Goal: Transaction & Acquisition: Book appointment/travel/reservation

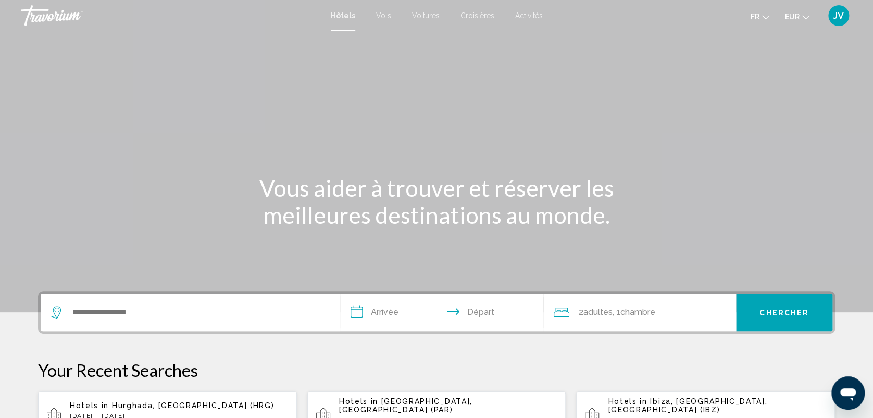
click at [535, 15] on span "Activités" at bounding box center [529, 15] width 28 height 8
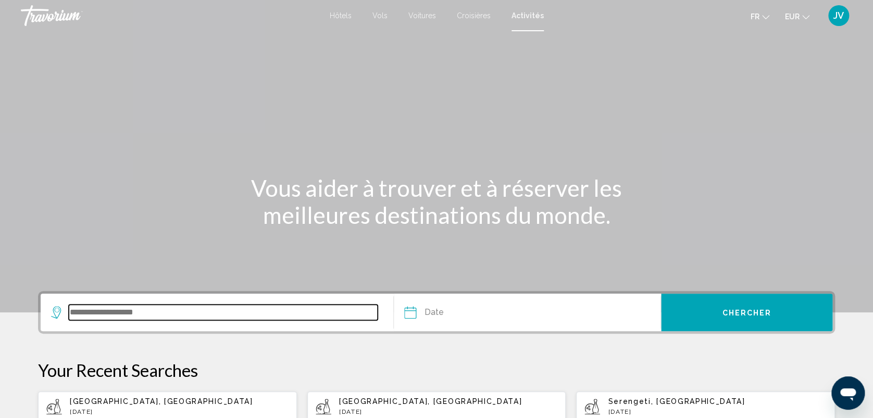
click at [184, 317] on input "Search widget" at bounding box center [223, 313] width 309 height 16
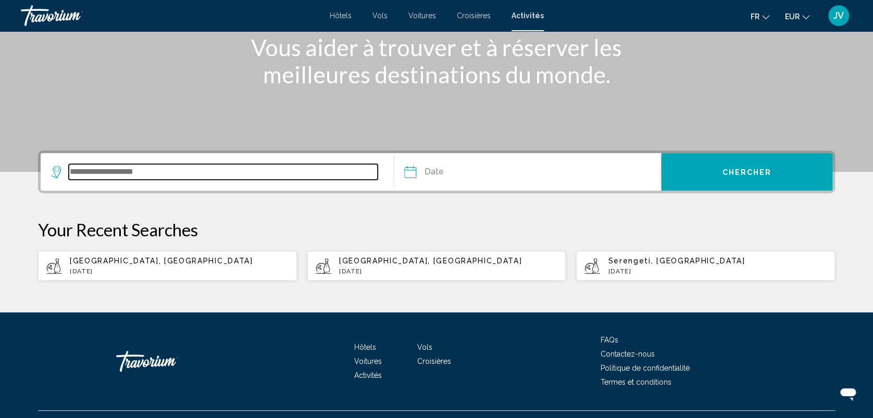
scroll to position [162, 0]
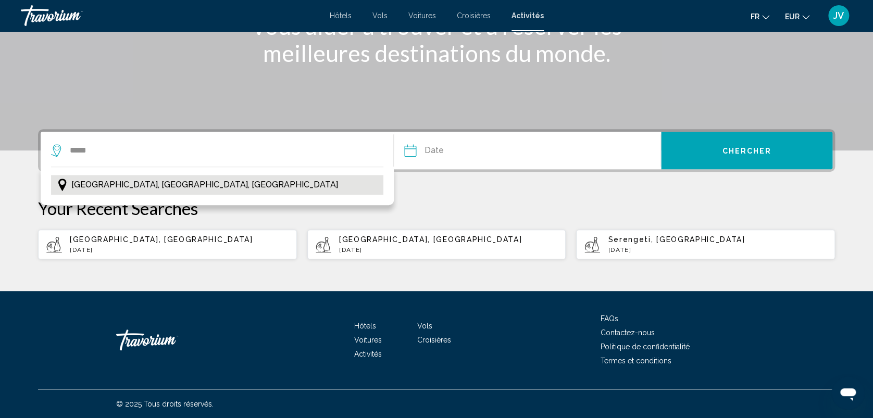
click at [169, 189] on span "Marne-la-Vallée, Île-de-France, France" at bounding box center [204, 185] width 267 height 15
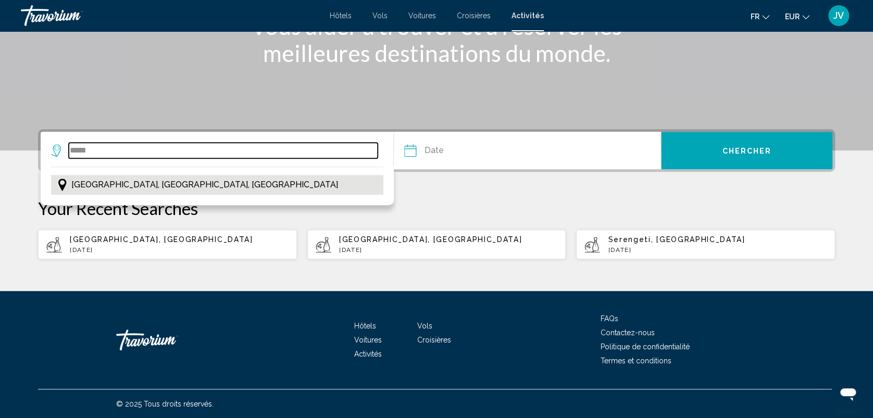
type input "**********"
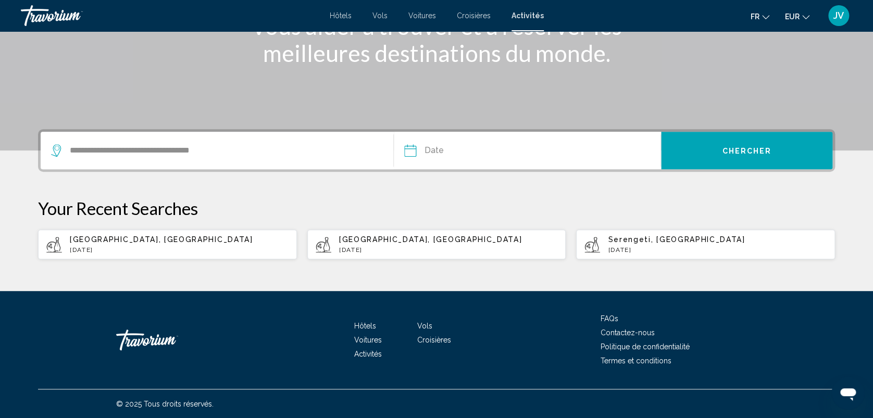
click at [423, 157] on input "Date" at bounding box center [468, 152] width 132 height 41
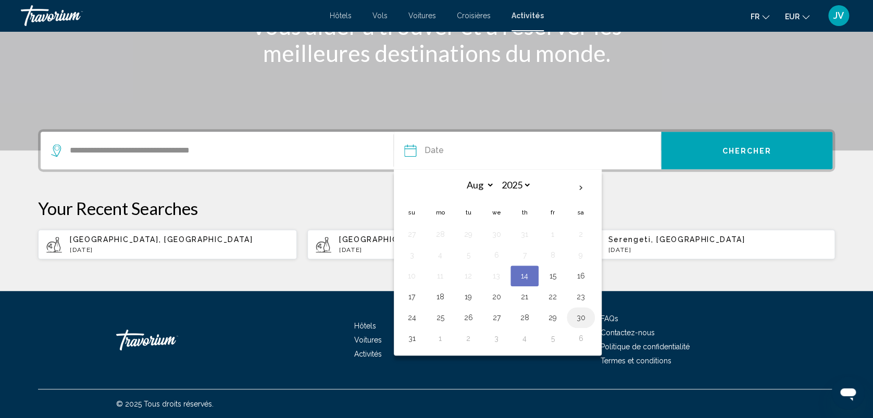
click at [583, 322] on button "30" at bounding box center [581, 317] width 17 height 15
type input "**********"
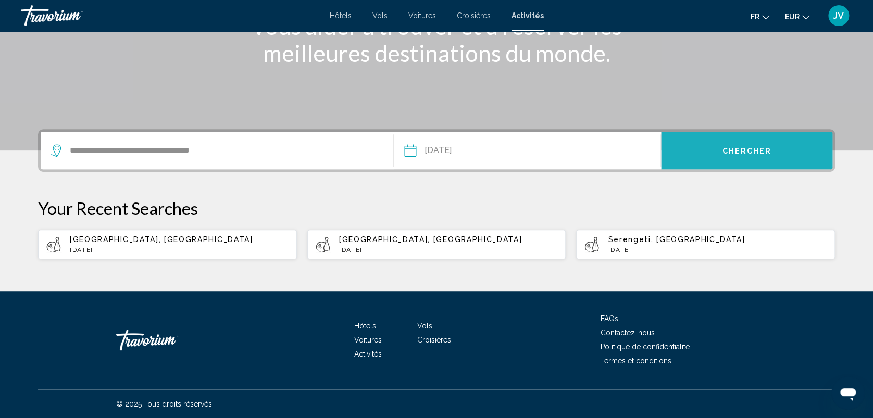
click at [746, 147] on span "Chercher" at bounding box center [746, 151] width 49 height 8
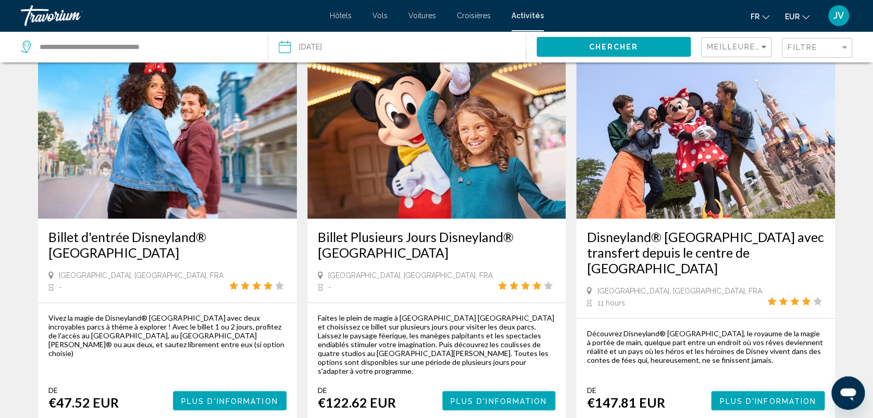
scroll to position [70, 0]
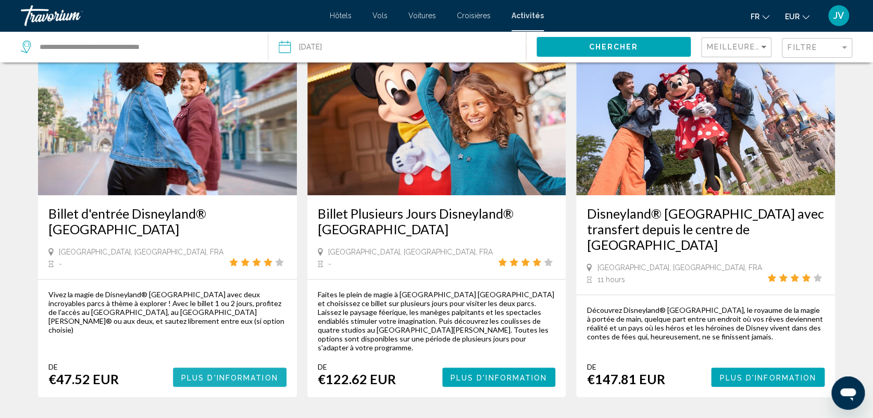
click at [218, 374] on span "Plus d'information" at bounding box center [229, 378] width 97 height 8
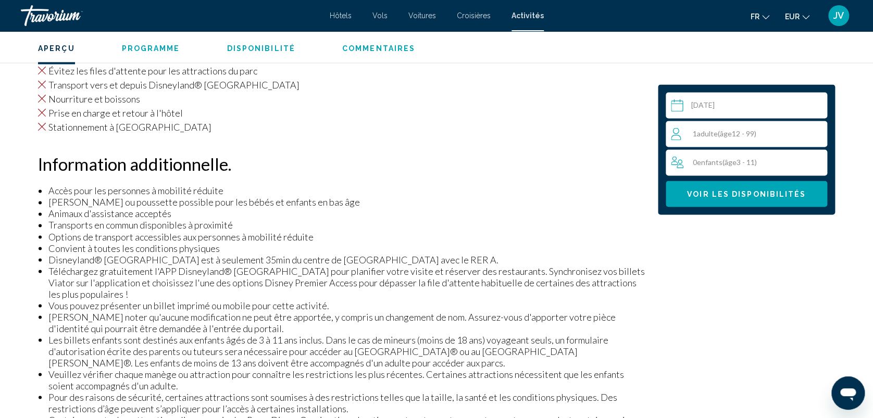
scroll to position [756, 0]
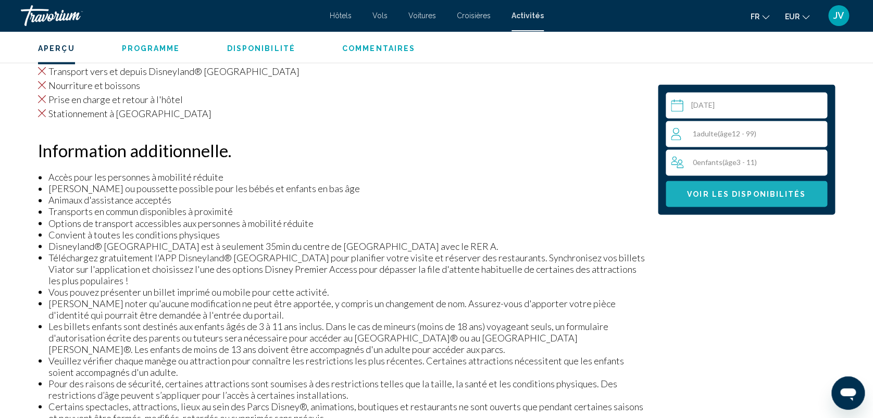
click at [751, 190] on span "Voir les disponibilités" at bounding box center [746, 194] width 119 height 8
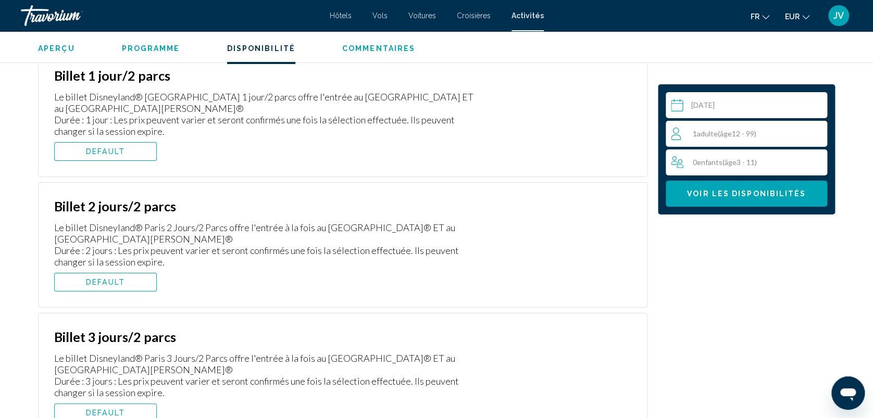
scroll to position [1880, 0]
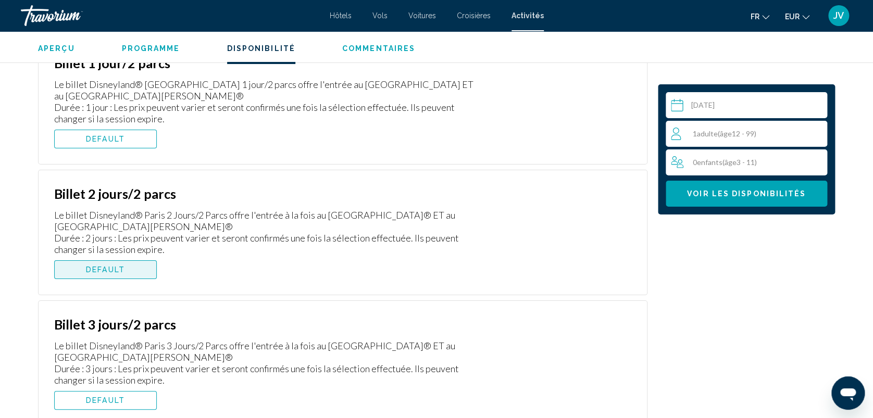
click at [125, 267] on button "DEFAULT" at bounding box center [105, 269] width 103 height 19
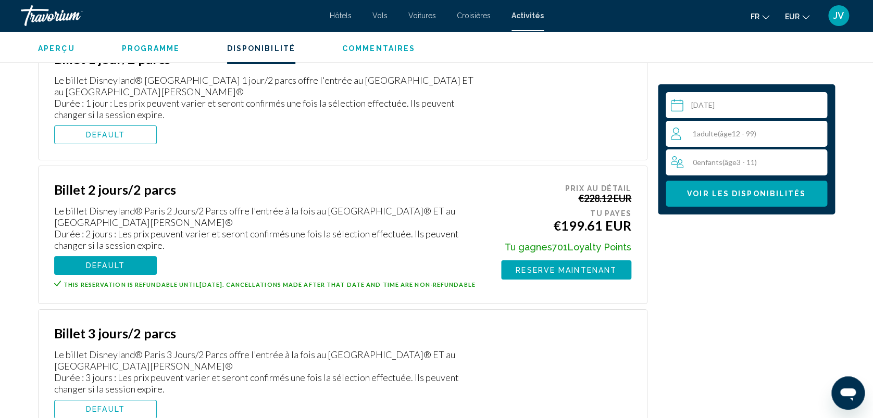
scroll to position [1888, 0]
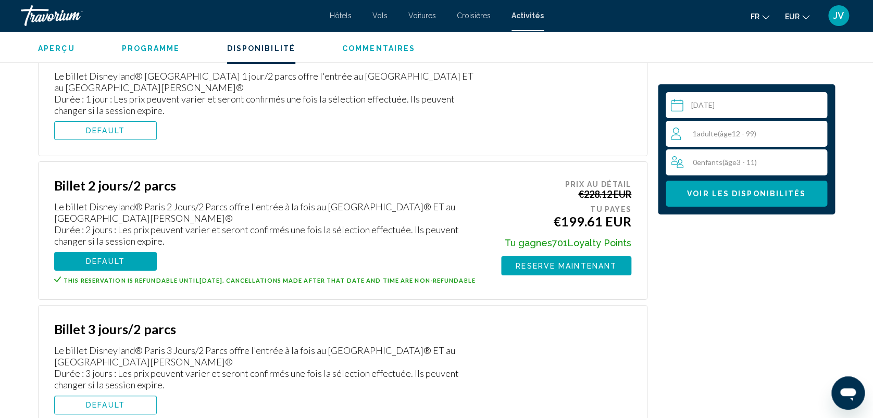
click at [782, 138] on div "1 Adulte Adultes ( âge 12 - 99)" at bounding box center [749, 134] width 156 height 13
click at [821, 136] on icon "Increment adults" at bounding box center [816, 133] width 9 height 13
click at [819, 133] on icon "Increment adults" at bounding box center [816, 133] width 9 height 9
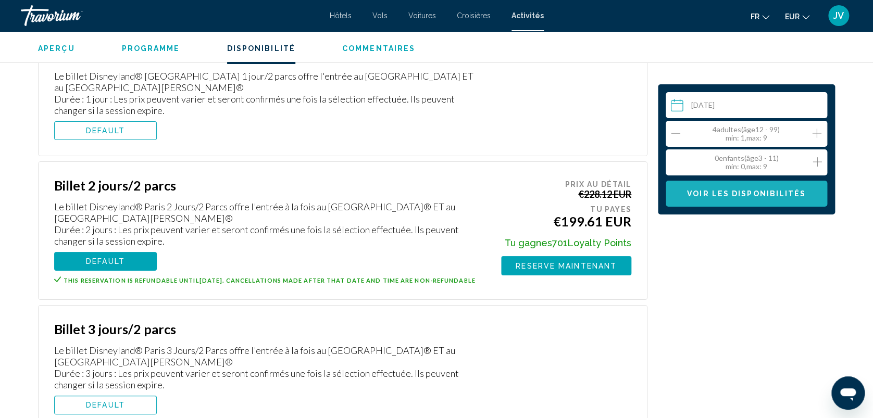
click at [752, 194] on span "Voir les disponibilités" at bounding box center [746, 194] width 119 height 8
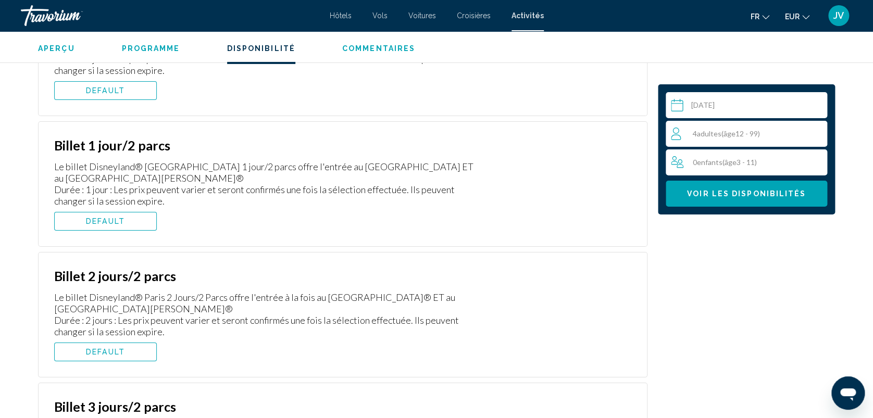
scroll to position [1805, 0]
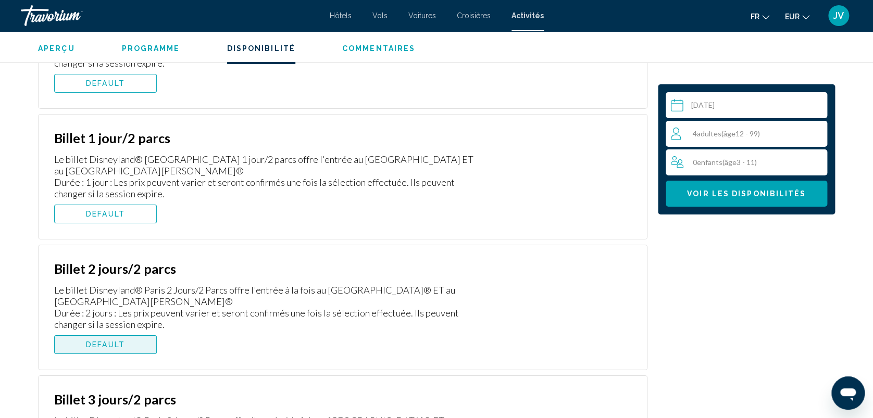
click at [121, 346] on span "DEFAULT" at bounding box center [105, 345] width 39 height 8
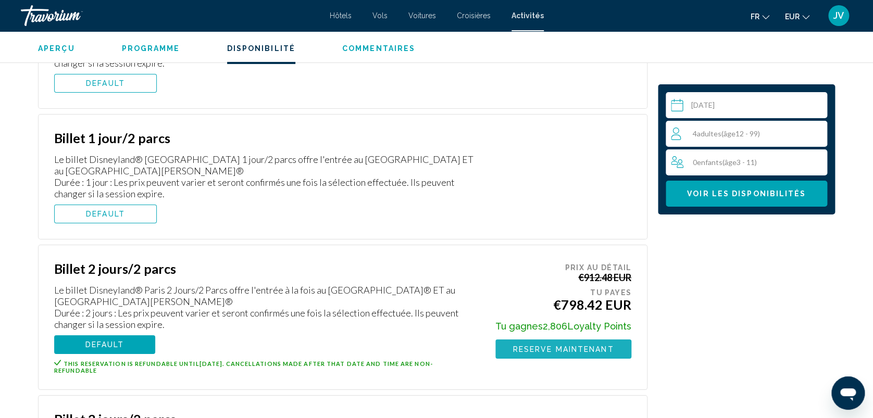
click at [544, 350] on span "Reserve maintenant" at bounding box center [563, 349] width 101 height 8
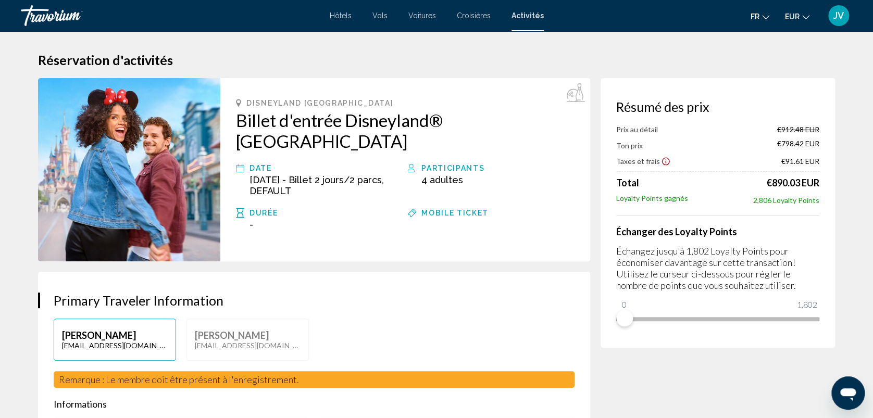
drag, startPoint x: 14, startPoint y: 271, endPoint x: -3, endPoint y: 202, distance: 71.8
click at [0, 202] on html "Passer au contenu principal Hôtels Vols Voitures Croisières Activités Hôtels Vo…" at bounding box center [436, 209] width 873 height 418
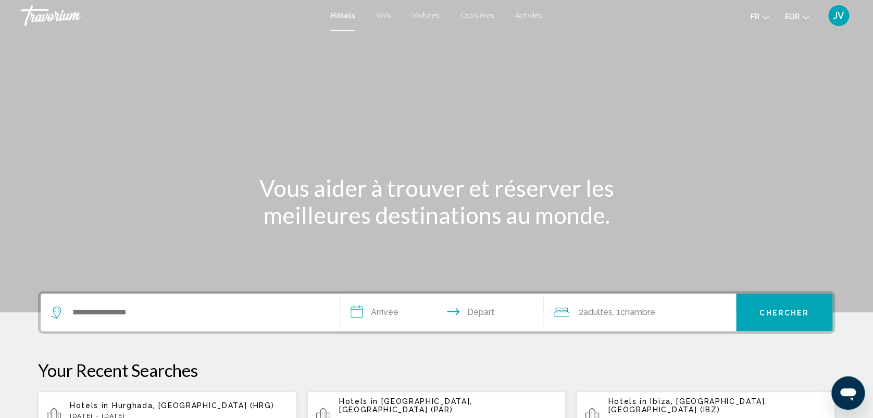
click at [530, 13] on span "Activités" at bounding box center [529, 15] width 28 height 8
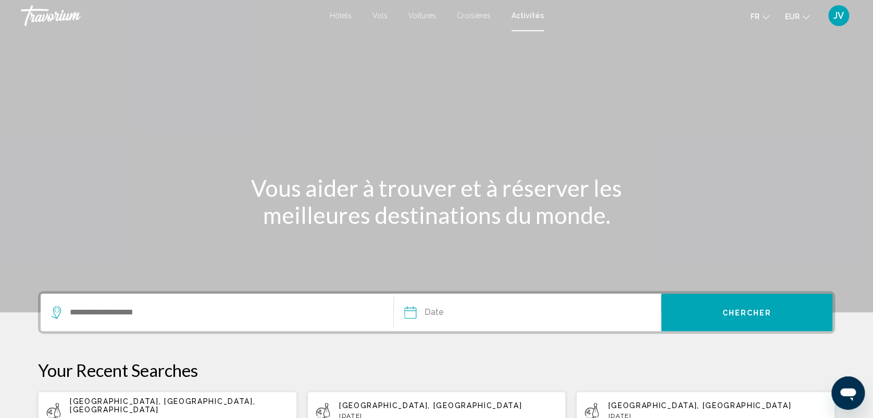
click at [167, 400] on span "[GEOGRAPHIC_DATA], [GEOGRAPHIC_DATA], [GEOGRAPHIC_DATA]" at bounding box center [162, 405] width 185 height 17
type input "**********"
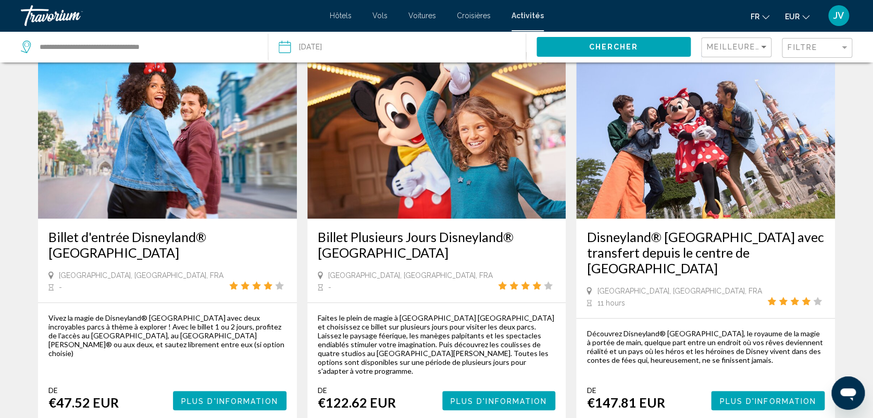
scroll to position [66, 0]
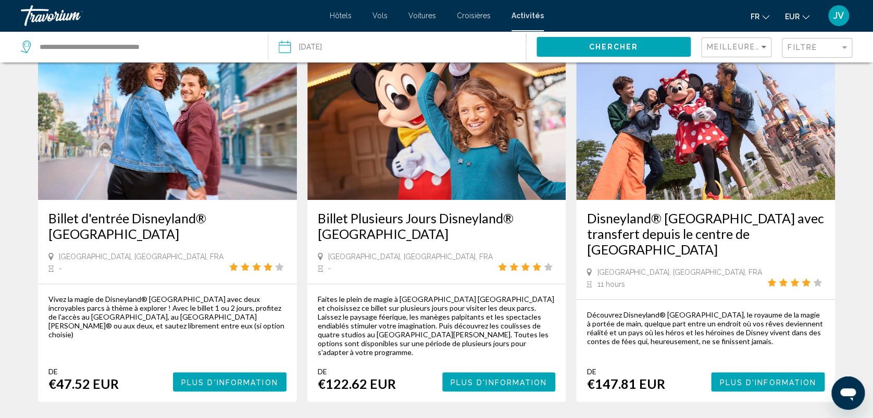
click at [451, 378] on span "Plus d'information" at bounding box center [499, 382] width 97 height 8
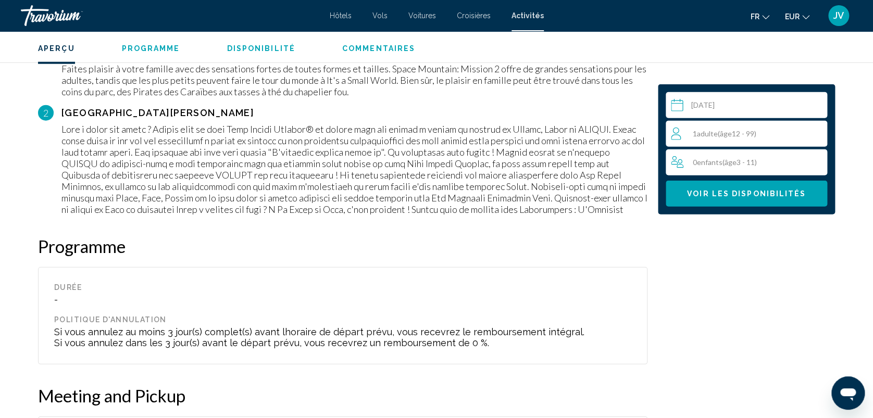
scroll to position [1303, 0]
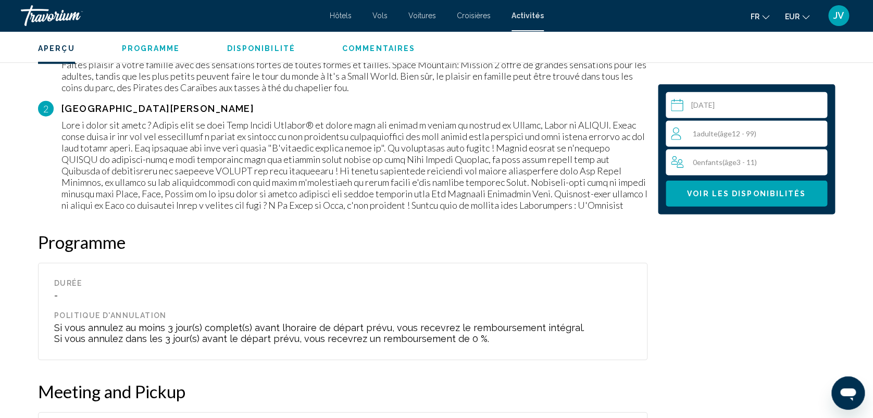
click at [752, 133] on span "( âge 12 - 99)" at bounding box center [737, 133] width 39 height 9
click at [819, 131] on icon "Increment adults" at bounding box center [816, 133] width 9 height 13
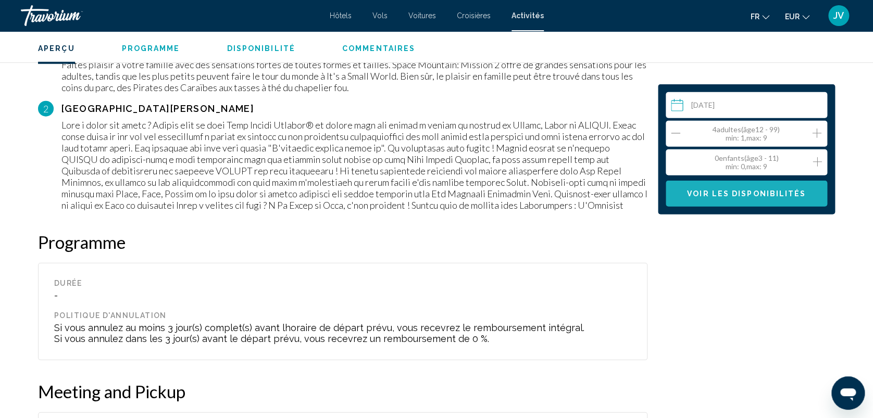
click at [770, 194] on span "Voir les disponibilités" at bounding box center [746, 194] width 119 height 8
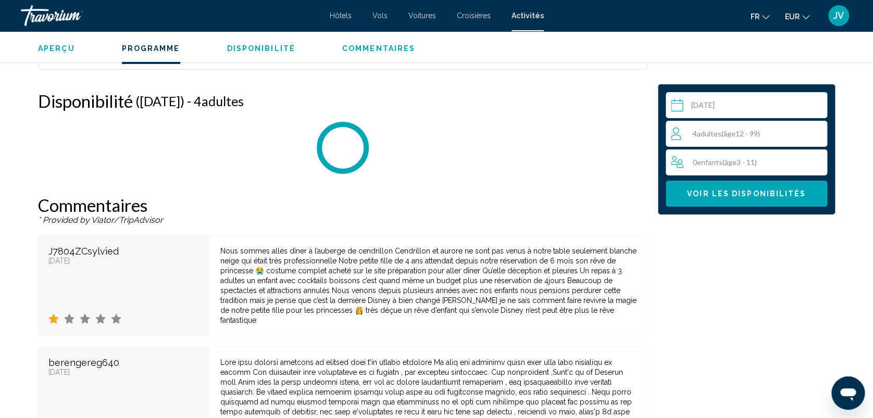
scroll to position [1760, 0]
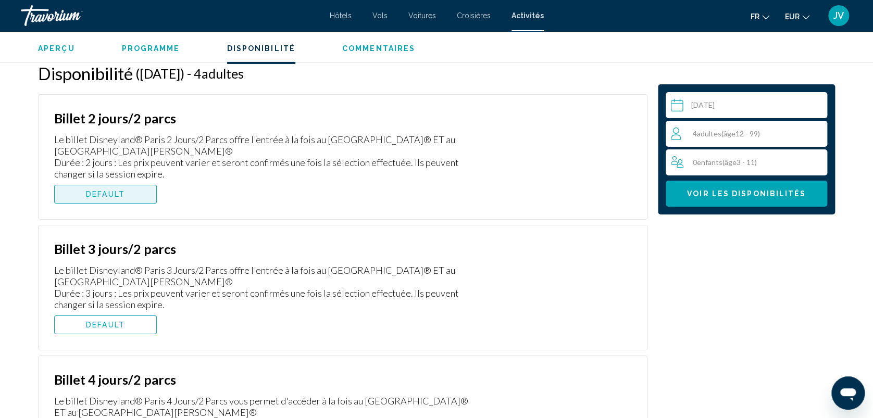
click at [130, 188] on button "DEFAULT" at bounding box center [105, 194] width 103 height 19
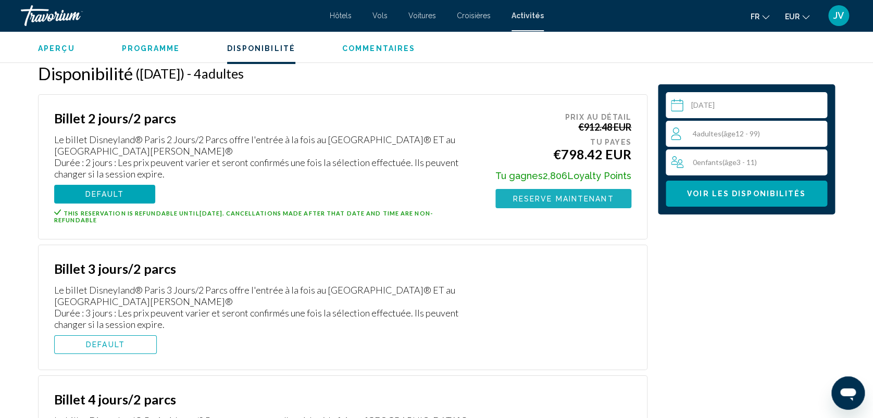
click at [529, 200] on span "Reserve maintenant" at bounding box center [563, 199] width 101 height 8
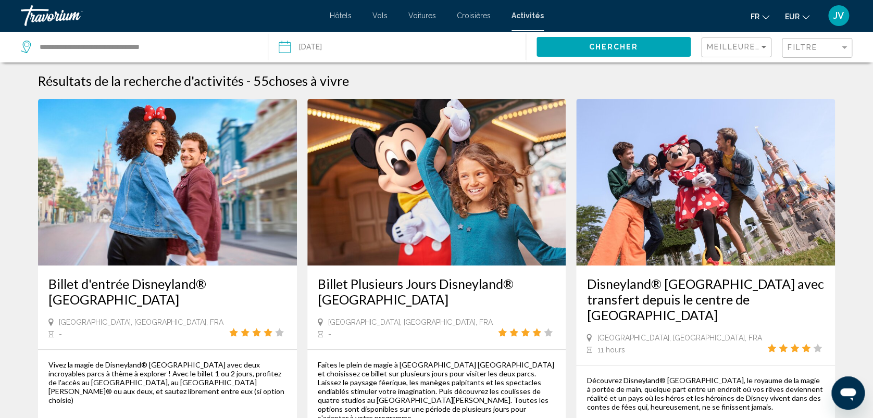
click at [116, 101] on img "Main content" at bounding box center [167, 182] width 259 height 167
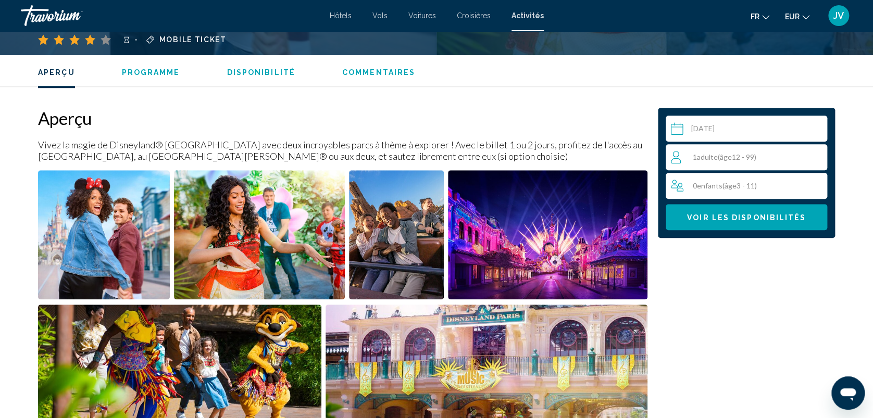
scroll to position [353, 0]
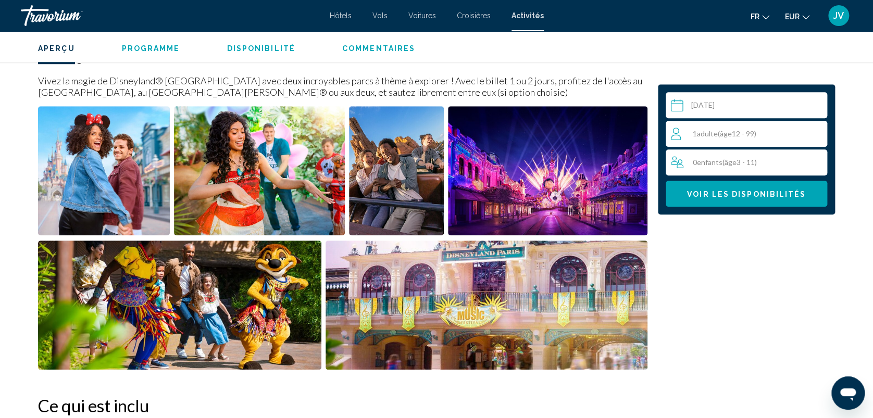
click at [784, 125] on div "1 Adulte Adultes ( âge 12 - 99)" at bounding box center [749, 134] width 156 height 26
click at [813, 128] on icon "Increment adults" at bounding box center [816, 133] width 9 height 13
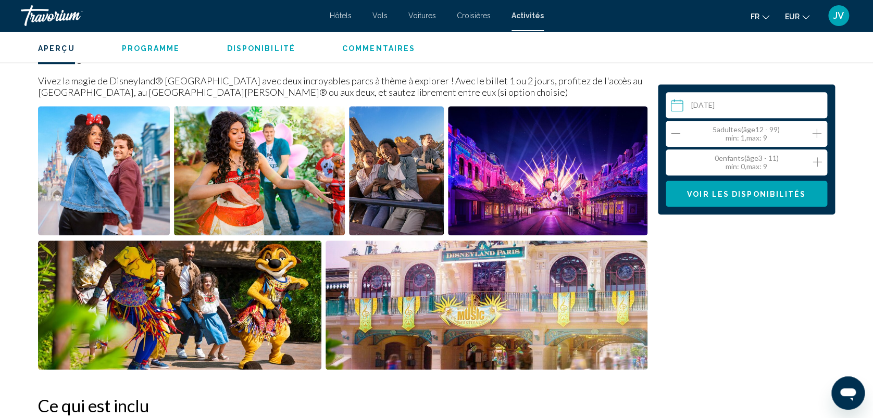
click at [683, 126] on div "5 Adulte Adultes ( âge 12 - 99) min : 1, max : 9" at bounding box center [749, 134] width 156 height 17
click at [672, 133] on icon "Decrement adults" at bounding box center [675, 133] width 9 height 13
click at [691, 182] on button "Voir les disponibilités" at bounding box center [746, 194] width 161 height 26
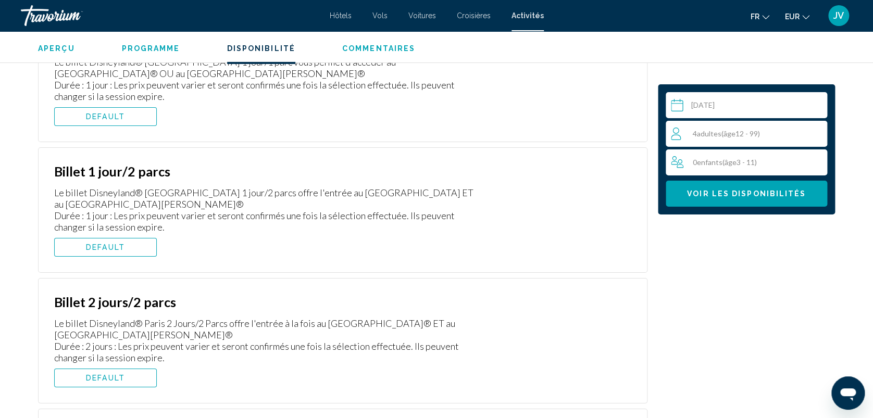
scroll to position [1777, 0]
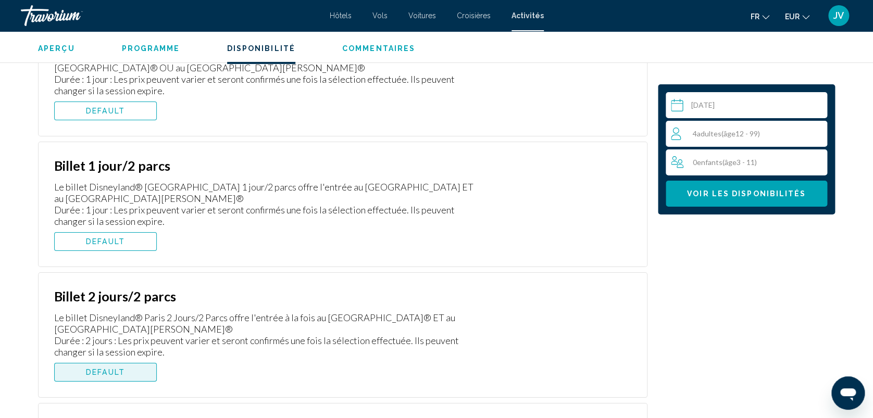
click at [140, 372] on button "DEFAULT" at bounding box center [105, 372] width 103 height 19
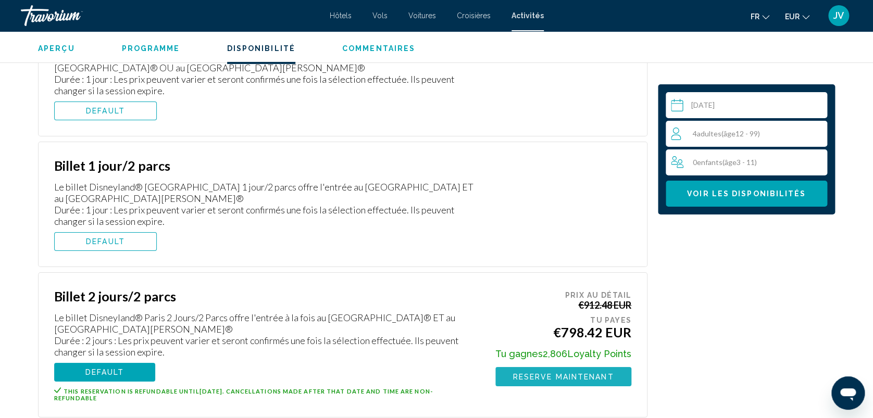
click at [515, 372] on span "Reserve maintenant" at bounding box center [563, 376] width 101 height 8
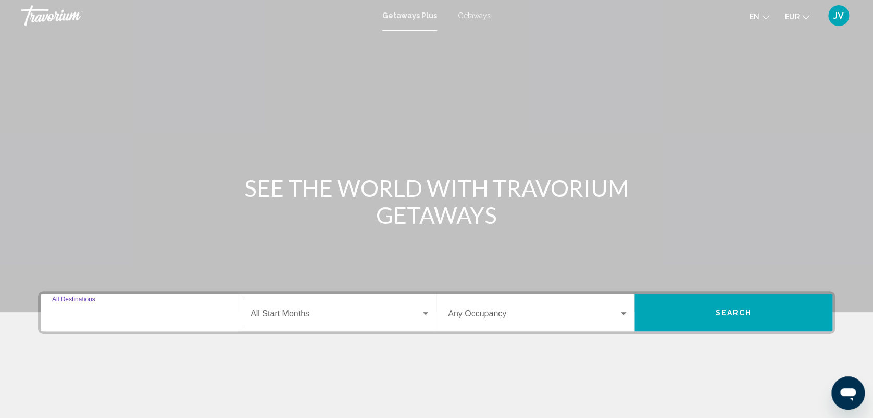
click at [188, 317] on input "Destination All Destinations" at bounding box center [142, 316] width 180 height 9
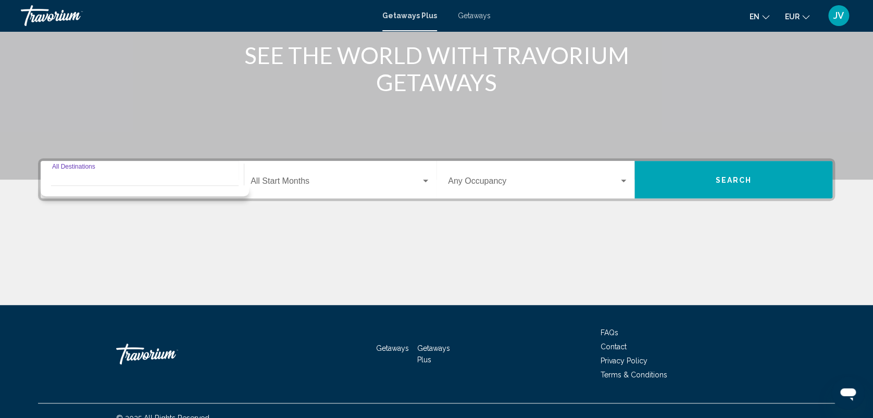
scroll to position [146, 0]
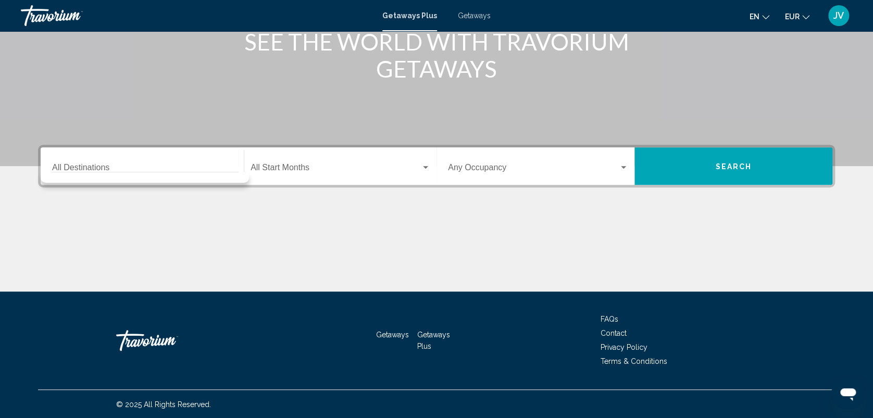
click at [187, 158] on div "Destination All Destinations" at bounding box center [142, 166] width 180 height 33
click at [464, 13] on span "Getaways" at bounding box center [474, 15] width 33 height 8
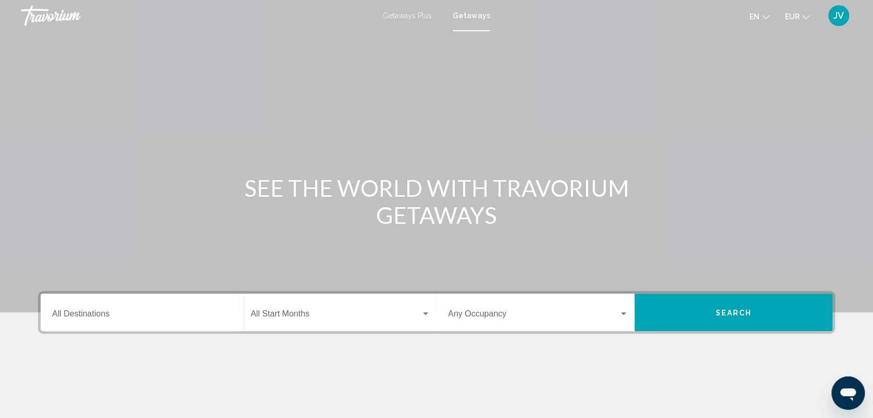
click at [119, 321] on div "Destination All Destinations" at bounding box center [142, 312] width 180 height 33
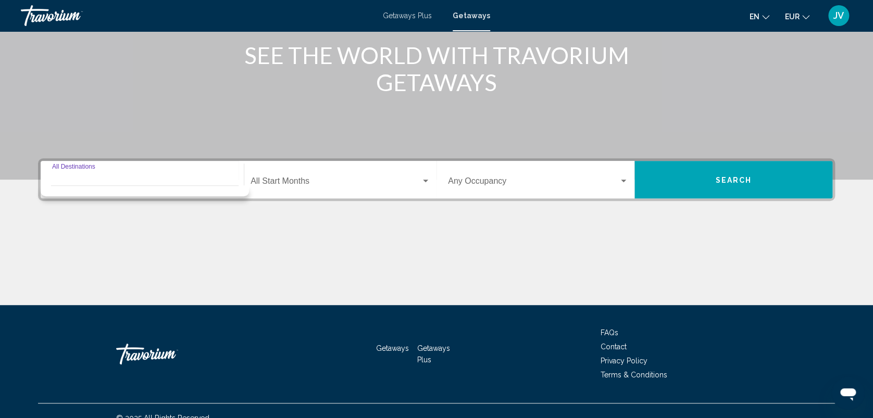
scroll to position [146, 0]
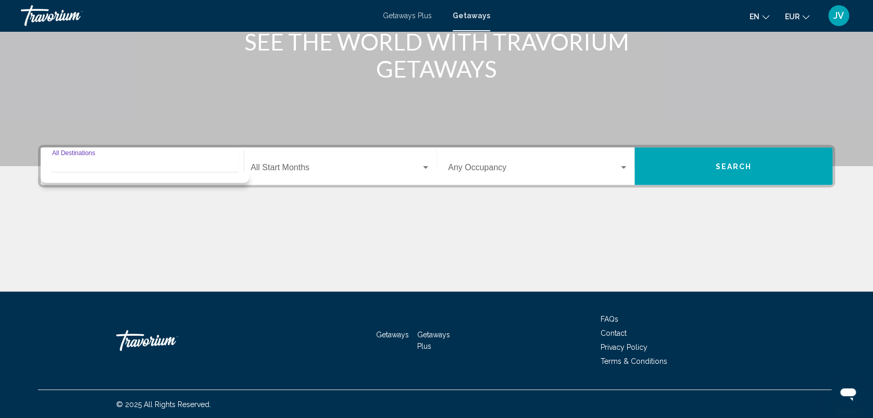
click at [154, 165] on input "Destination All Destinations" at bounding box center [142, 169] width 180 height 9
click at [100, 163] on div "Destination All Destinations" at bounding box center [142, 166] width 180 height 33
